Goal: Transaction & Acquisition: Purchase product/service

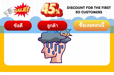
scroll to position [624, 0]
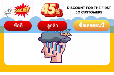
click at [18, 28] on span "ข้อดี" at bounding box center [17, 25] width 9 height 5
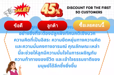
scroll to position [406, 0]
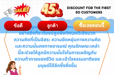
click at [47, 27] on div "ลูกค้า" at bounding box center [52, 26] width 32 height 8
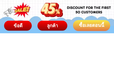
scroll to position [3511, 0]
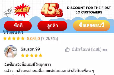
click at [87, 25] on div "ซื้อเลยตอนนี้" at bounding box center [91, 25] width 40 height 7
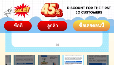
scroll to position [2226, 0]
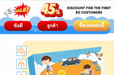
click at [90, 25] on div "ซื้อเลยตอนนี้" at bounding box center [91, 25] width 37 height 7
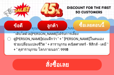
scroll to position [3313, 0]
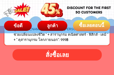
click at [53, 53] on div "สั่งซื้อเลย" at bounding box center [57, 54] width 90 height 9
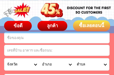
scroll to position [3134, 0]
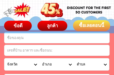
type input "0818433259"
type input "kasidis"
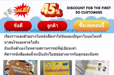
scroll to position [3785, 0]
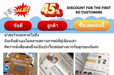
select select "66_R92277"
click at [83, 7] on div at bounding box center [57, 8] width 114 height 36
click at [95, 2] on div at bounding box center [57, 8] width 114 height 36
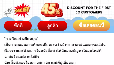
scroll to position [3761, 0]
